Goal: Task Accomplishment & Management: Manage account settings

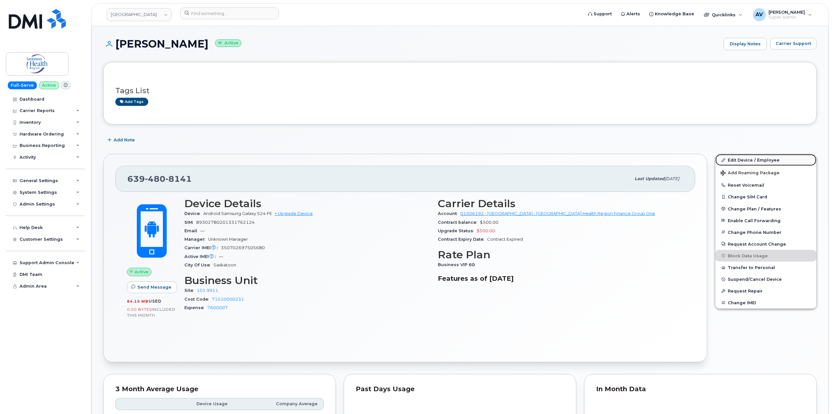
click at [735, 161] on link "Edit Device / Employee" at bounding box center [765, 160] width 101 height 12
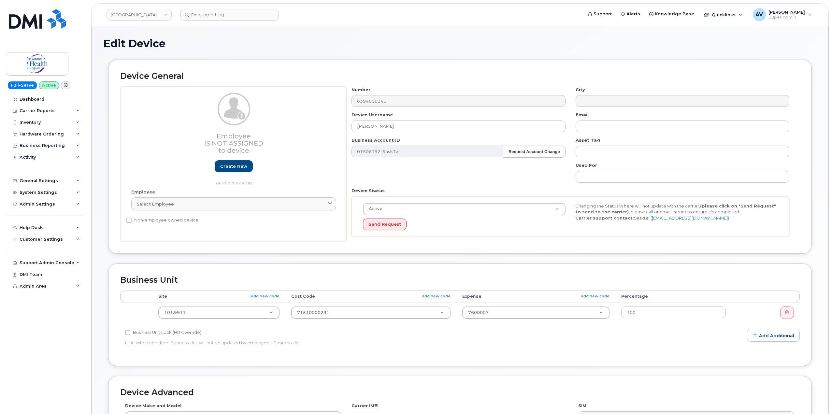
select select "18172"
type input "101.9911.71510000131.770002000"
